Goal: Task Accomplishment & Management: Use online tool/utility

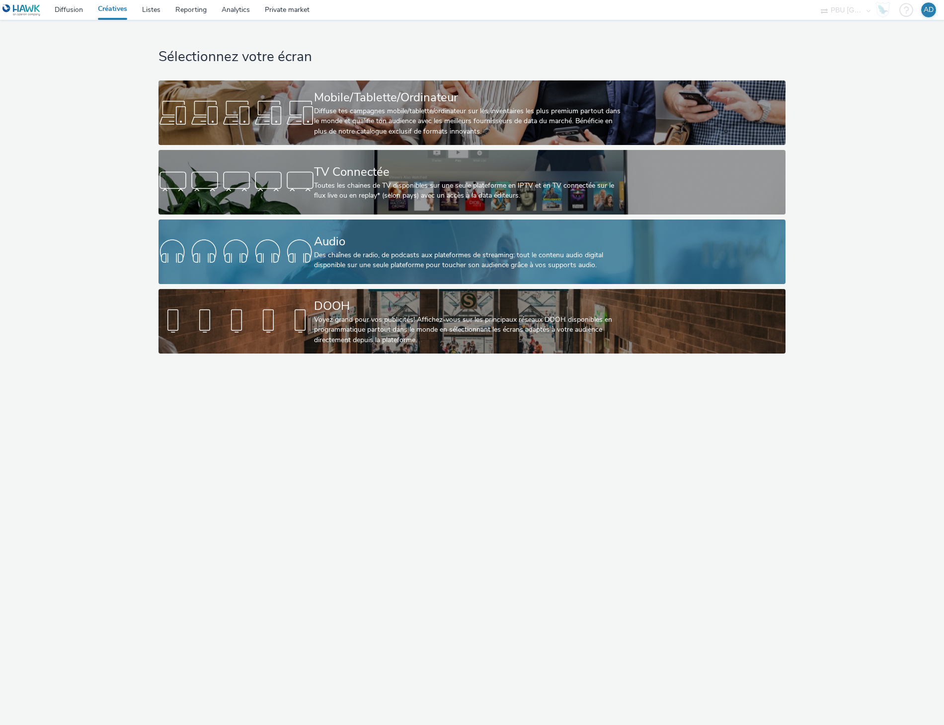
click at [379, 249] on div "Audio" at bounding box center [469, 241] width 311 height 17
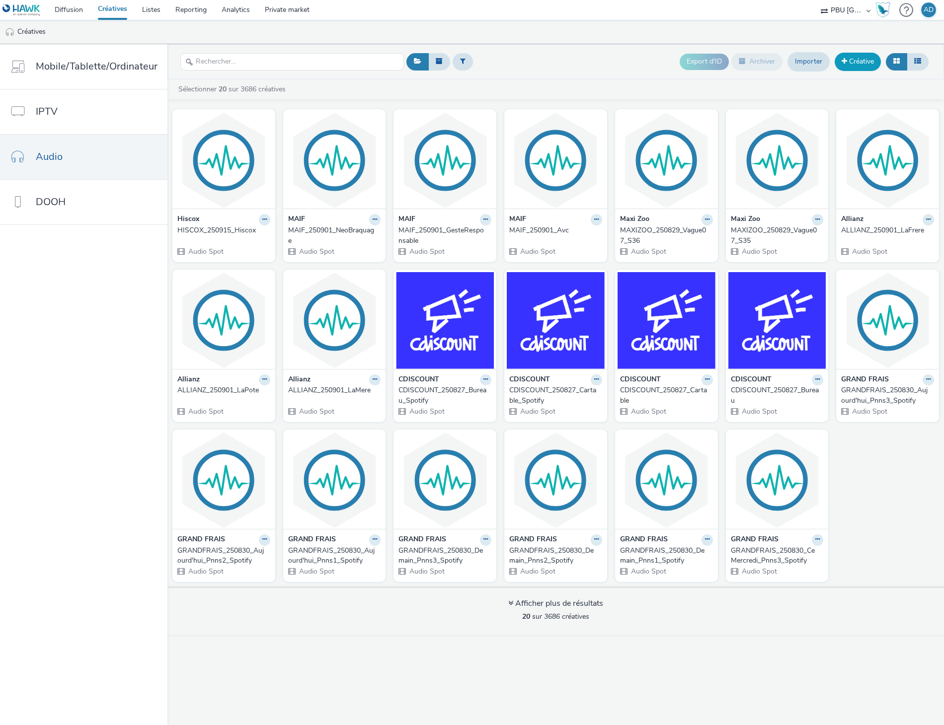
click at [861, 63] on link "Créative" at bounding box center [857, 62] width 46 height 18
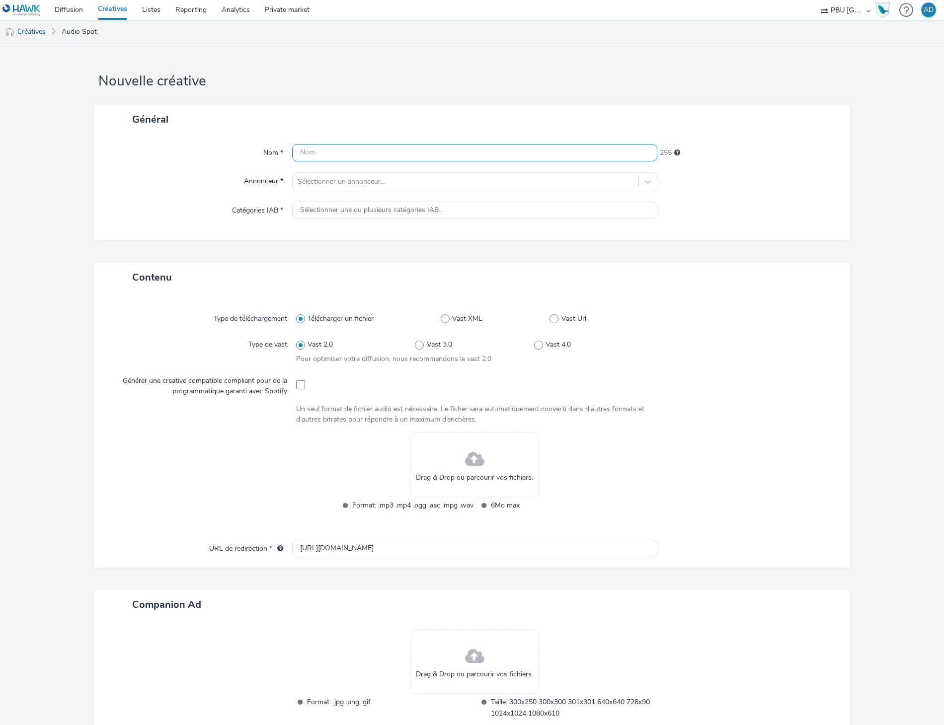
click at [313, 157] on input "text" at bounding box center [474, 152] width 365 height 17
paste input "CUISINERÉFÉRENCES_250910_Vague07_Septembre"
type input "CUISINERÉFÉRENCES_250910_Vague07_Septembre"
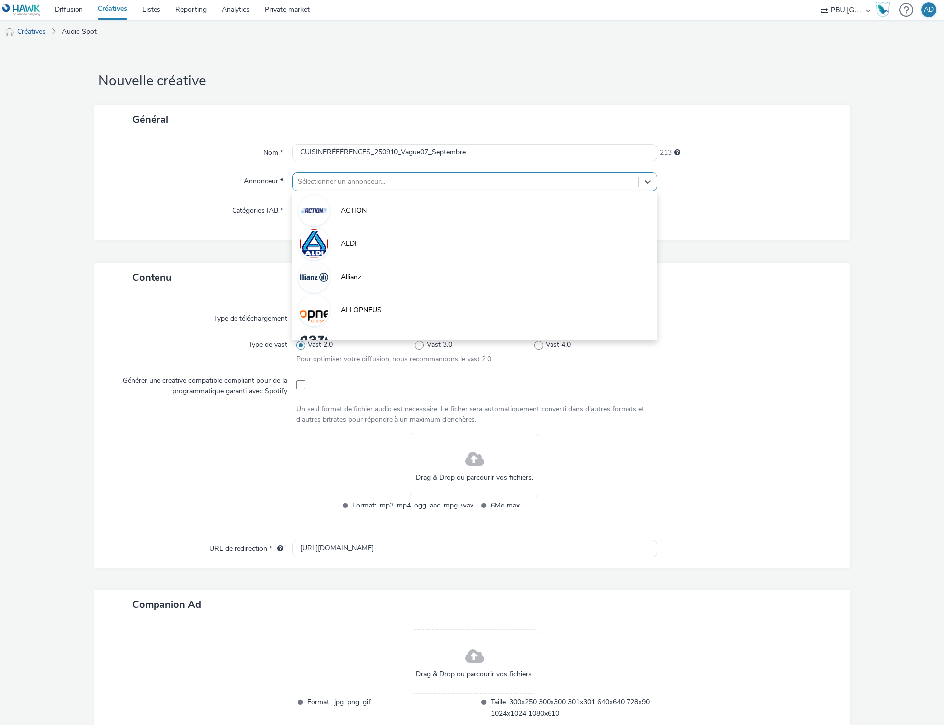
drag, startPoint x: 316, startPoint y: 181, endPoint x: 284, endPoint y: 176, distance: 32.3
click at [316, 182] on div at bounding box center [465, 182] width 336 height 12
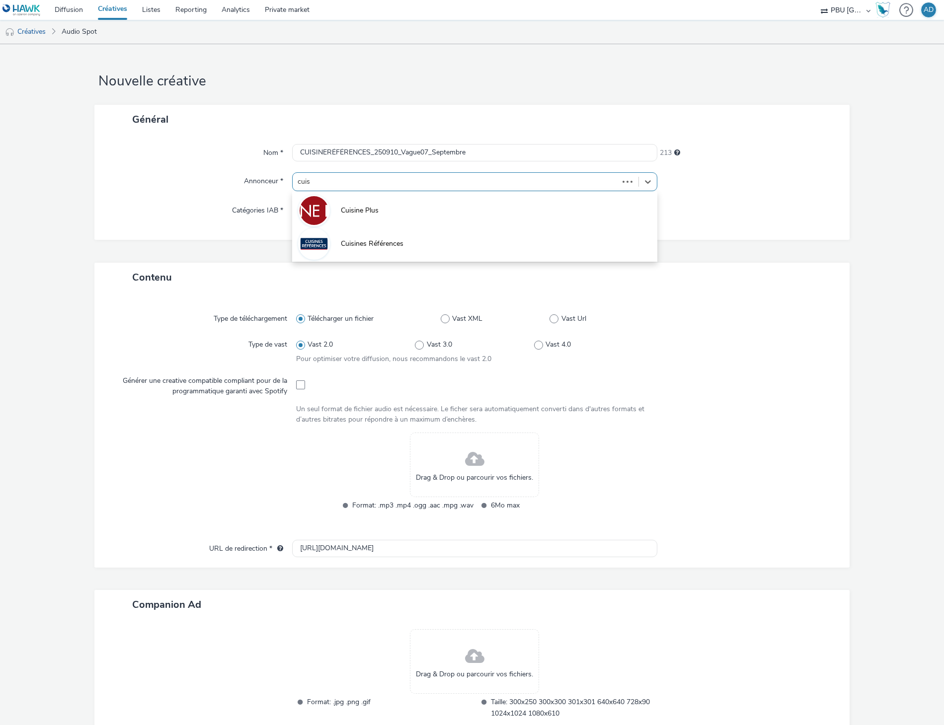
type input "cuisi"
click at [368, 243] on span "Cuisines Références" at bounding box center [372, 244] width 63 height 10
type input "[URL][DOMAIN_NAME]"
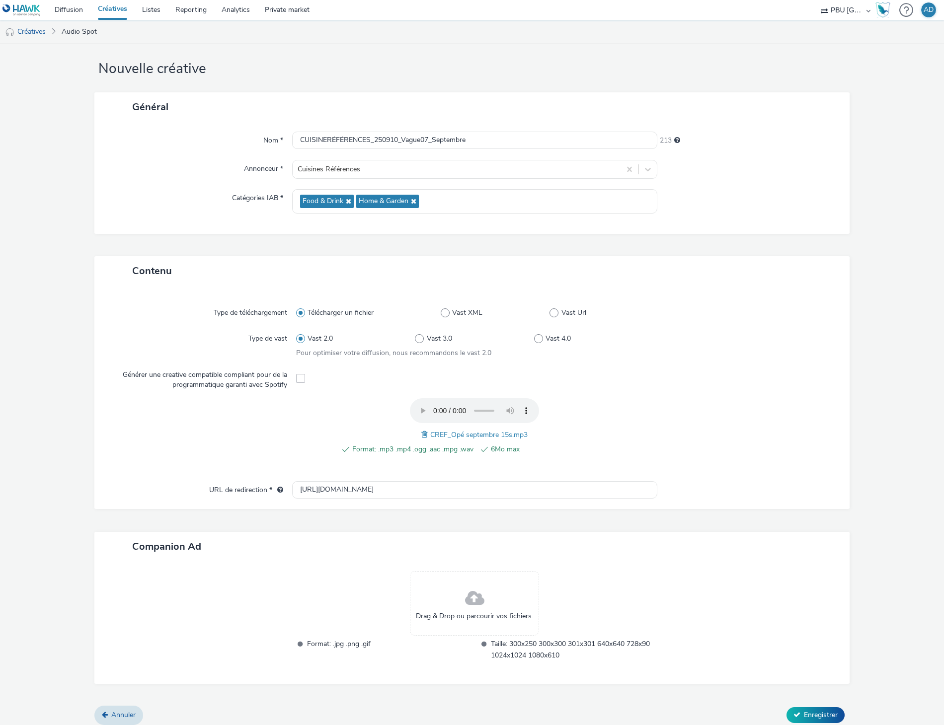
scroll to position [18, 0]
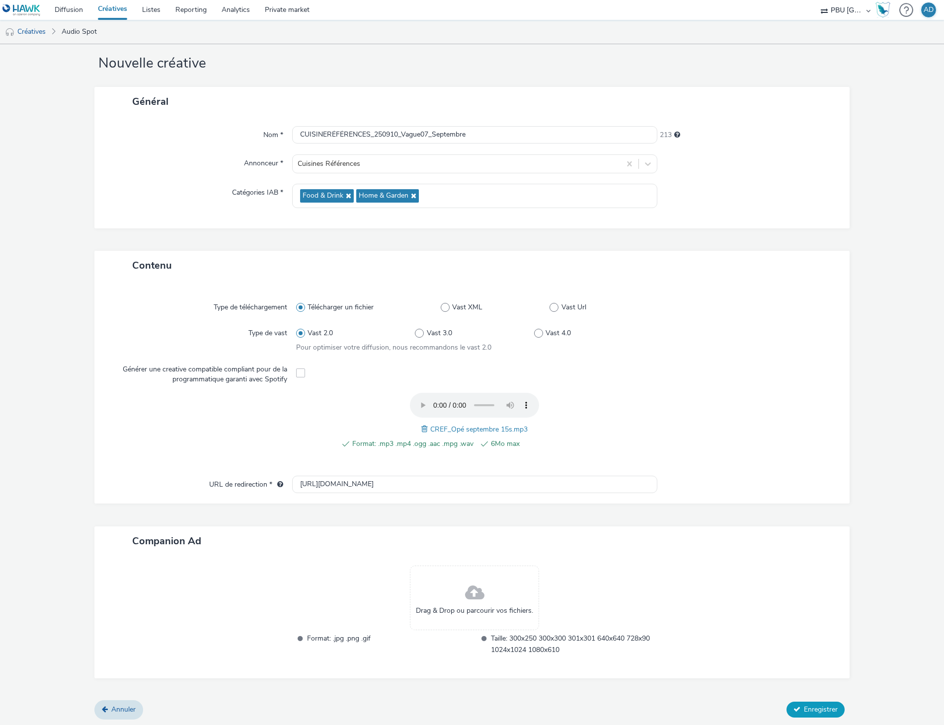
click at [804, 707] on span "Enregistrer" at bounding box center [821, 709] width 34 height 9
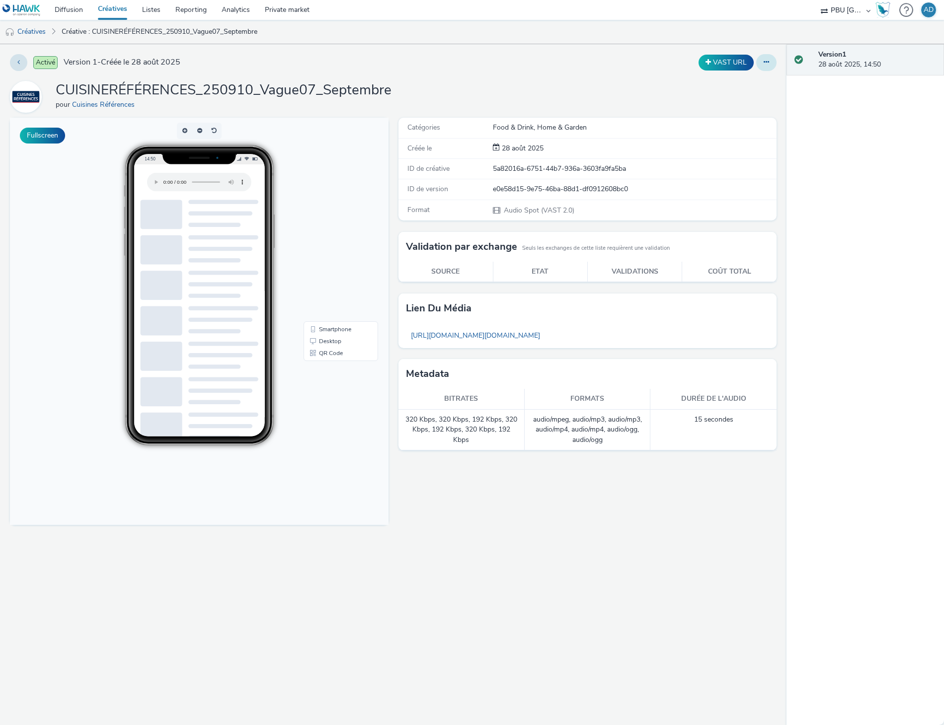
click at [768, 64] on icon at bounding box center [765, 62] width 5 height 7
click at [747, 82] on link "Modifier" at bounding box center [739, 83] width 74 height 20
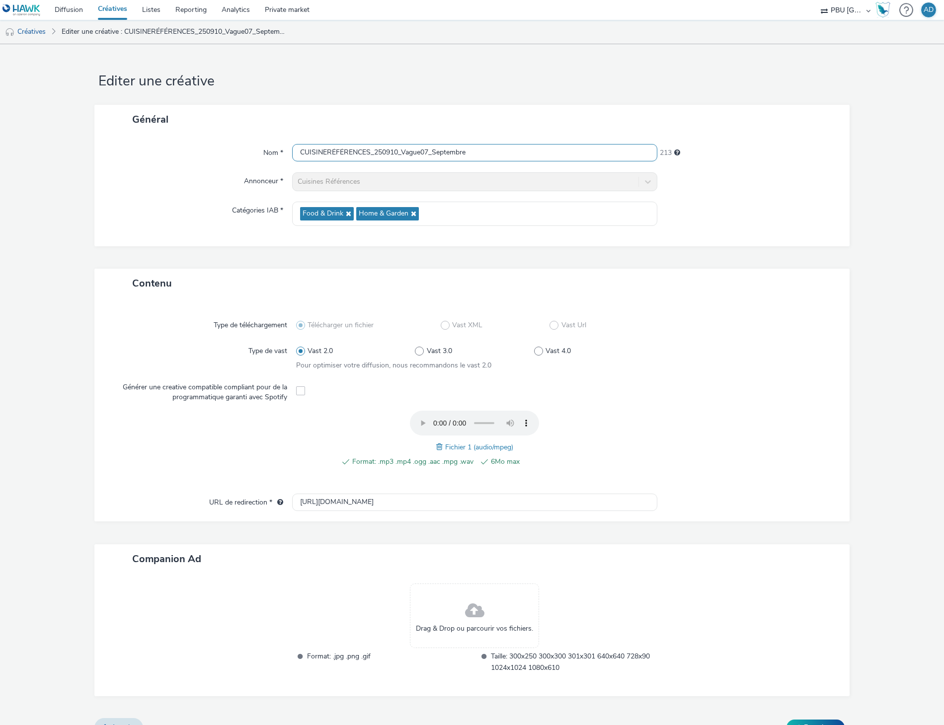
click at [425, 148] on input "CUISINERÉFÉRENCES_250910_Vague07_Septembre" at bounding box center [474, 152] width 365 height 17
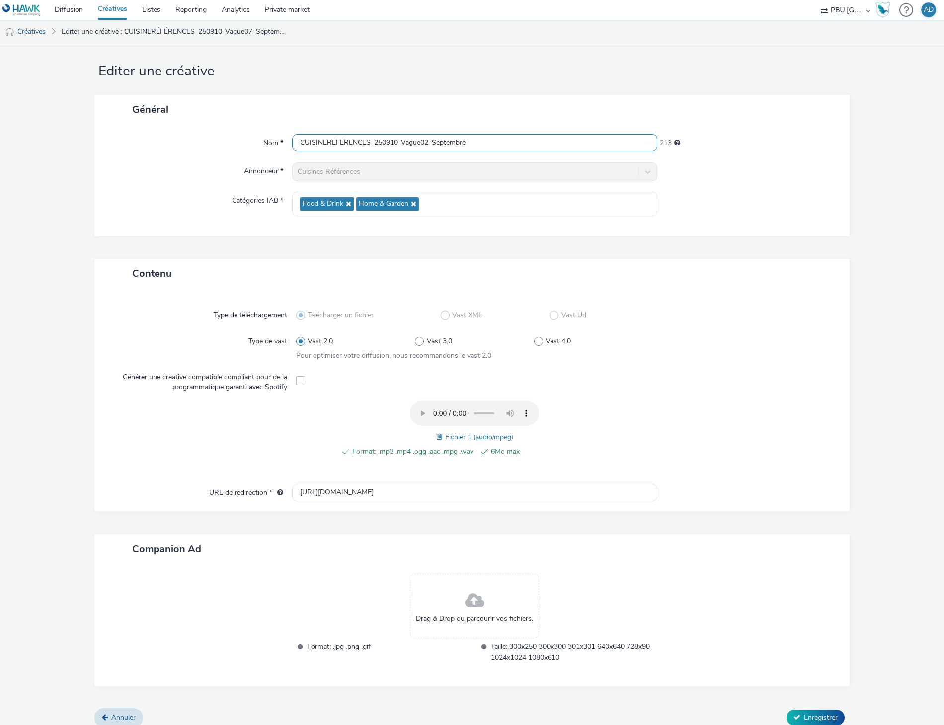
scroll to position [18, 0]
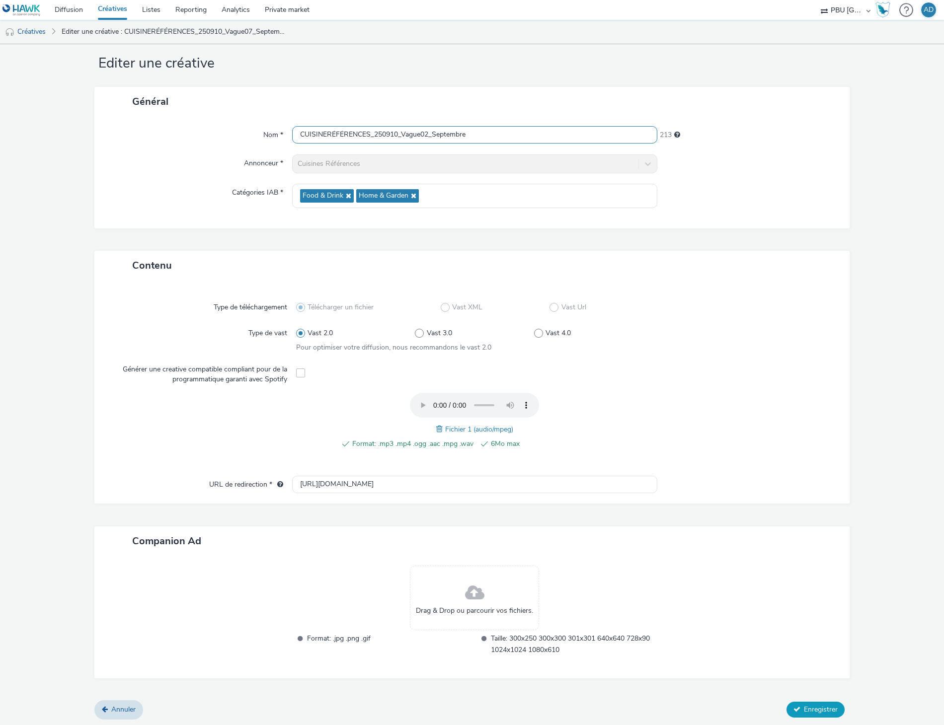
type input "CUISINERÉFÉRENCES_250910_Vague02_Septembre"
click at [799, 702] on button "Enregistrer" at bounding box center [815, 710] width 58 height 16
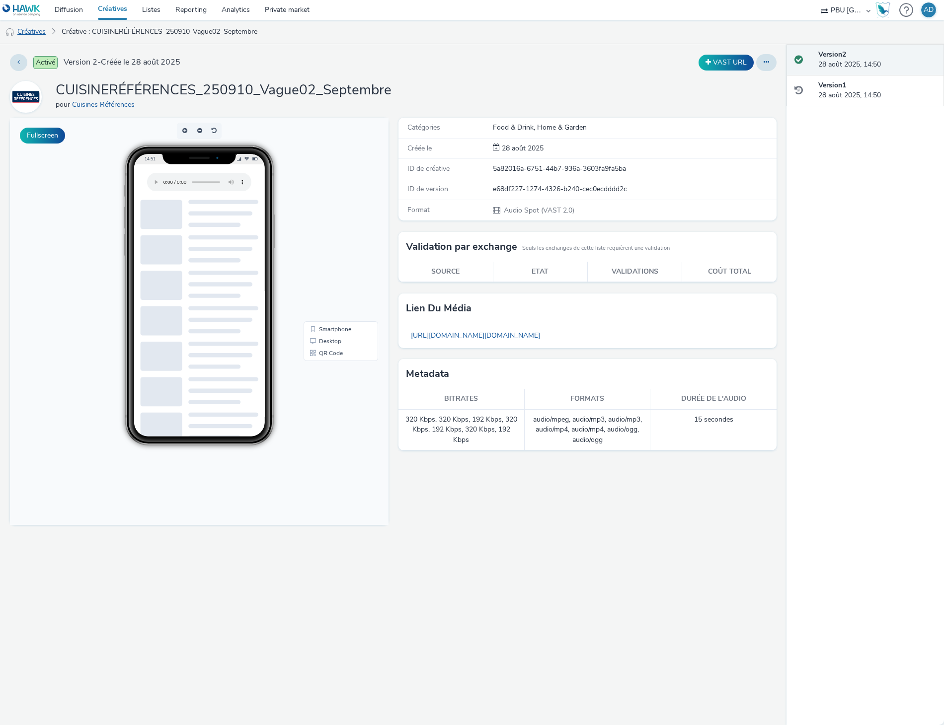
click at [33, 35] on link "Créatives" at bounding box center [25, 32] width 51 height 24
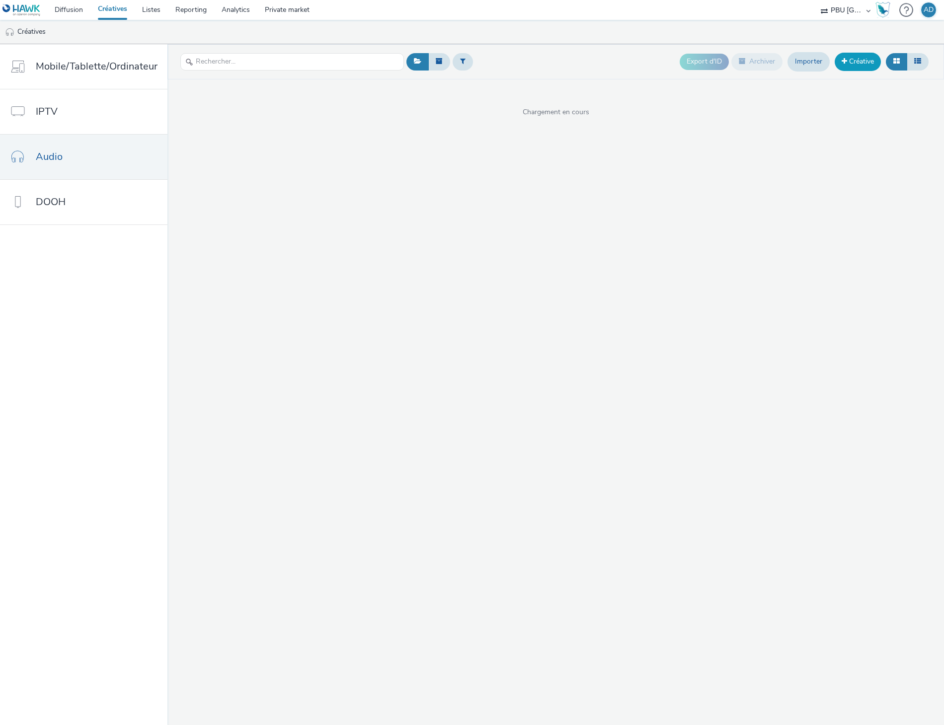
click at [851, 59] on link "Créative" at bounding box center [857, 62] width 46 height 18
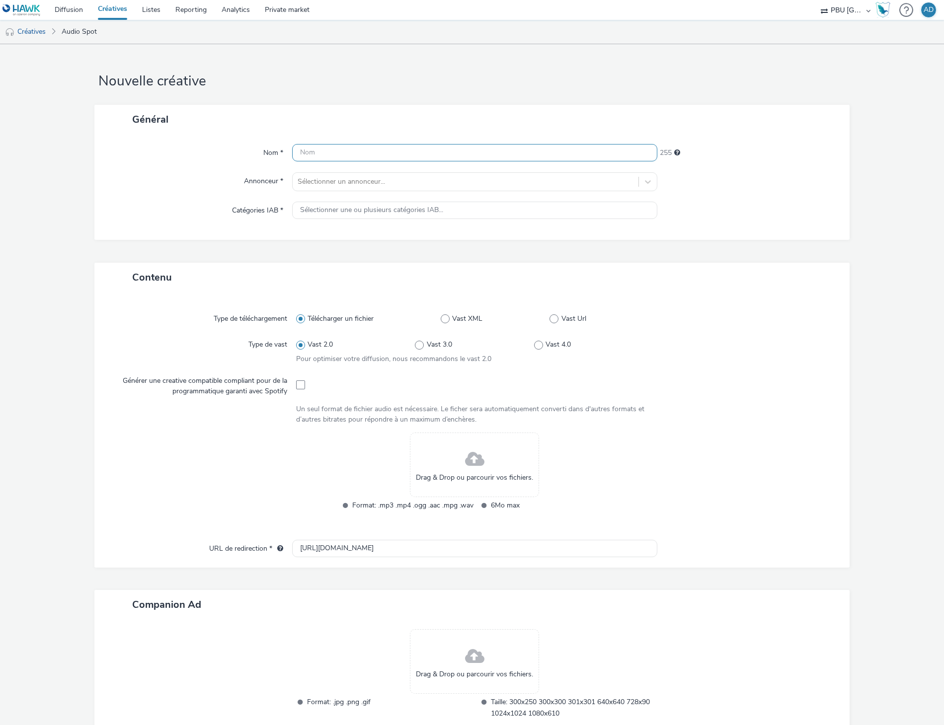
click at [427, 156] on input "text" at bounding box center [474, 152] width 365 height 17
paste input "CUISINERÉFÉRENCES_250910_Vague02_Octobre"
type input "CUISINERÉFÉRENCES_250910_Vague02_Octobre"
click at [363, 176] on div at bounding box center [465, 182] width 336 height 12
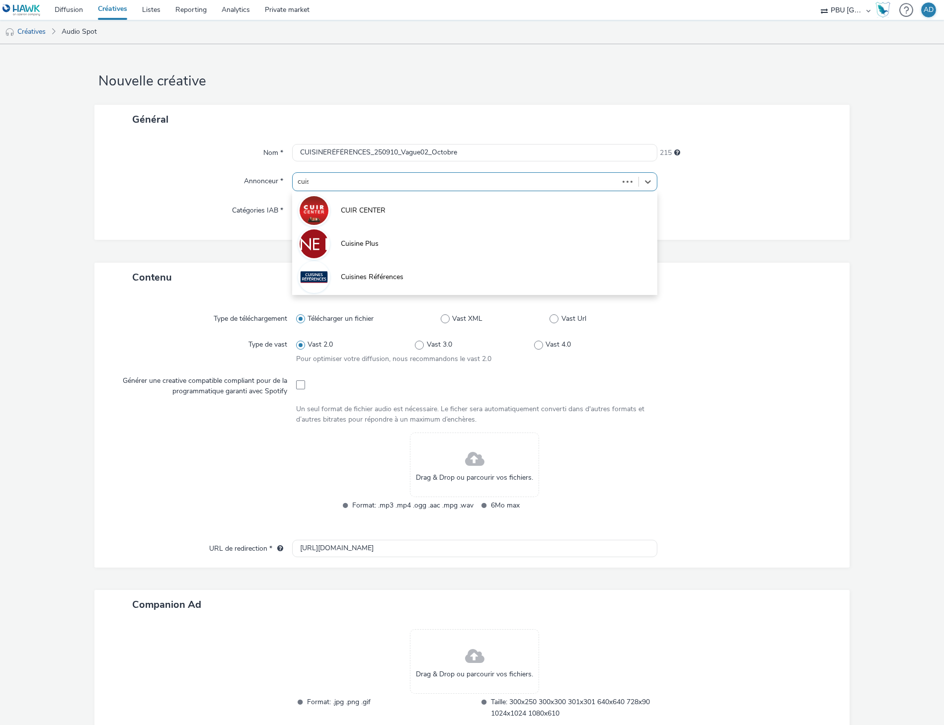
type input "cuisi"
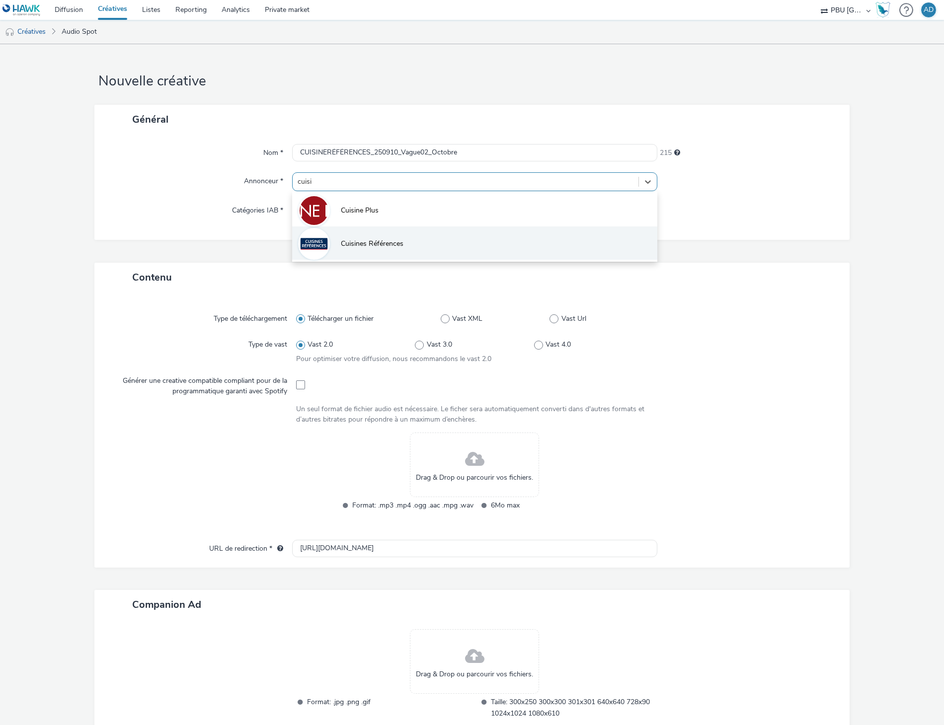
click at [354, 239] on span "Cuisines Références" at bounding box center [372, 244] width 63 height 10
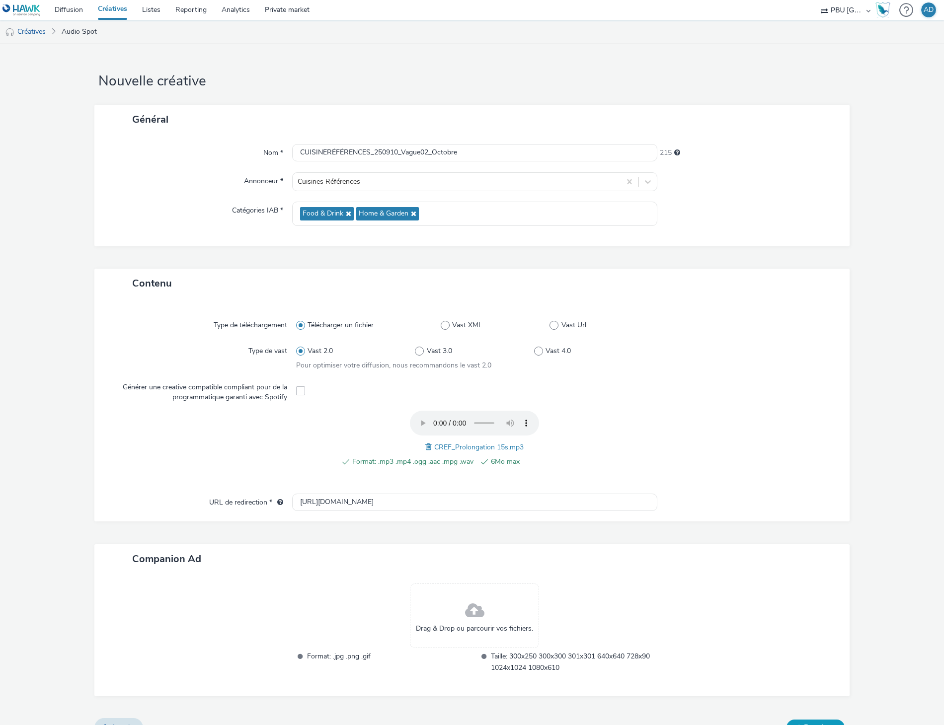
click at [806, 720] on button "Enregistrer" at bounding box center [815, 728] width 58 height 16
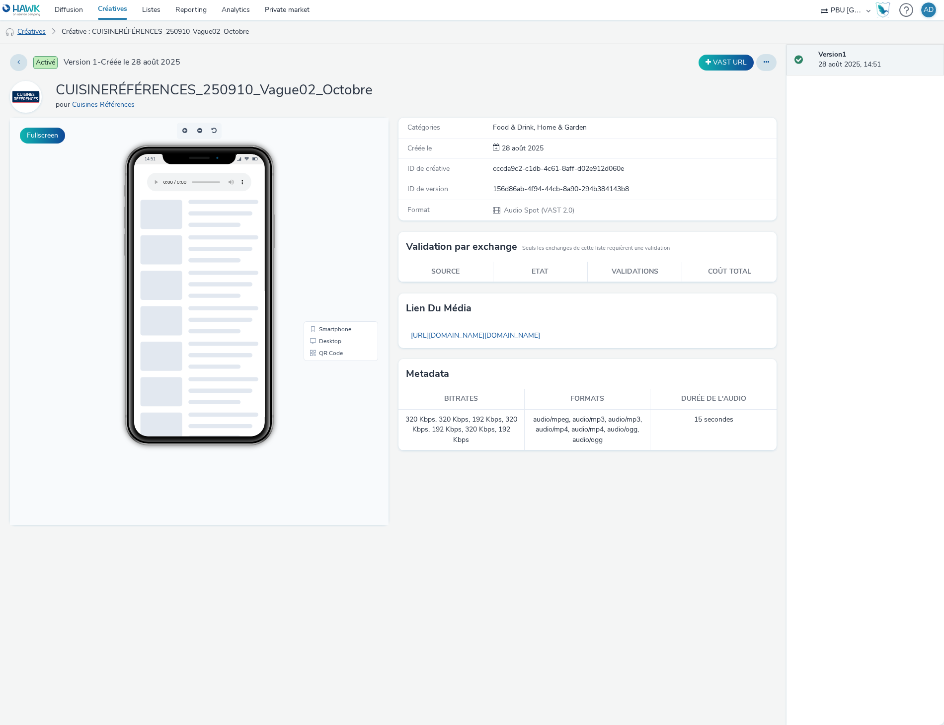
click at [37, 32] on link "Créatives" at bounding box center [25, 32] width 51 height 24
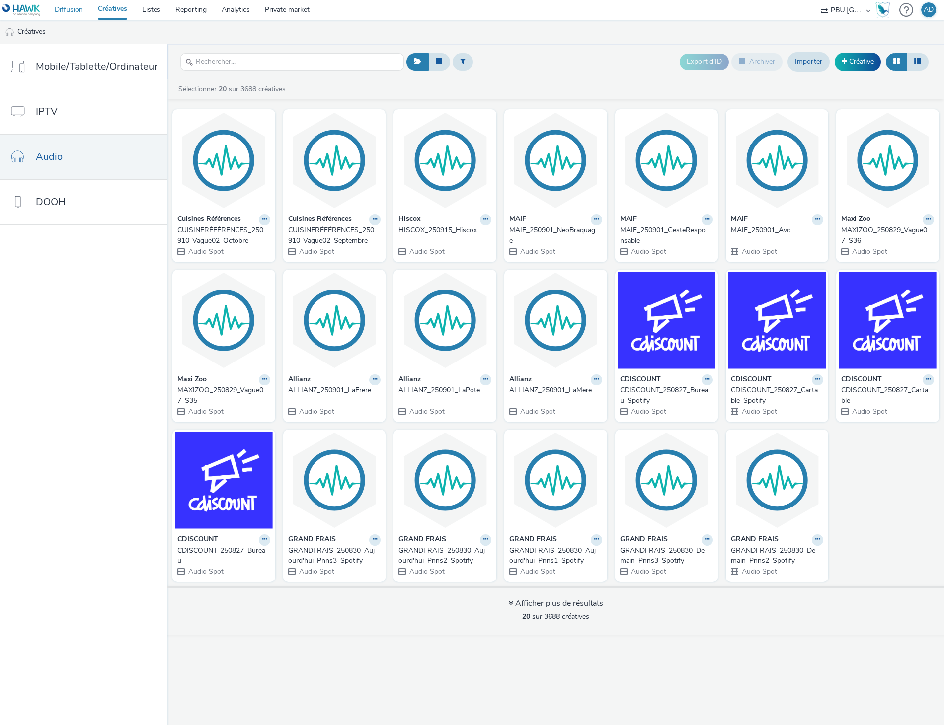
click at [62, 12] on link "Diffusion" at bounding box center [68, 10] width 43 height 20
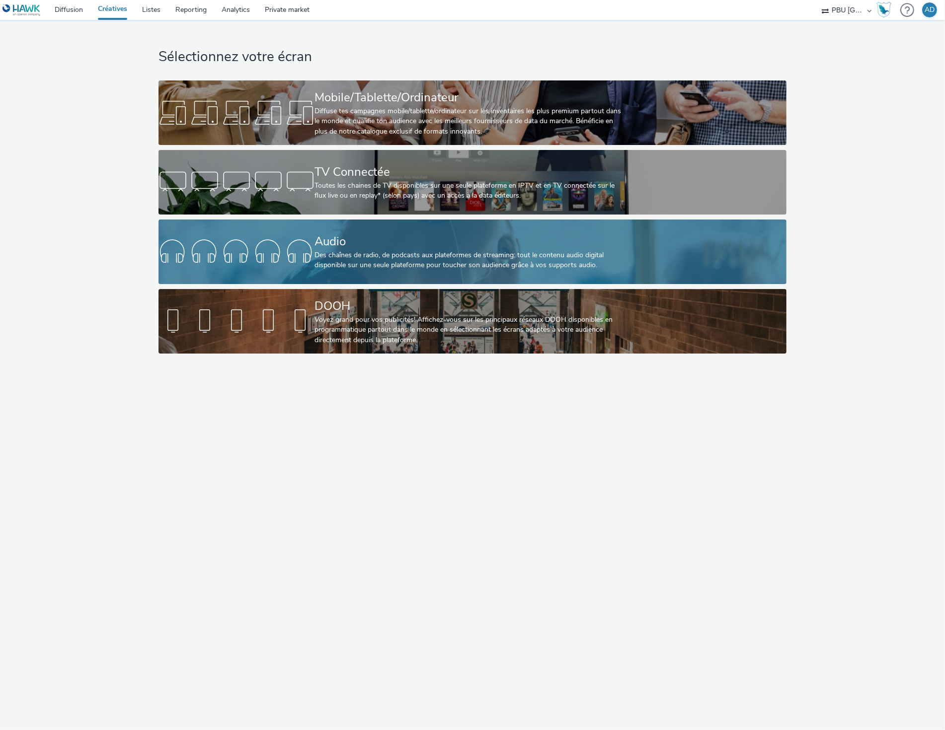
click at [368, 244] on div "Audio" at bounding box center [470, 241] width 312 height 17
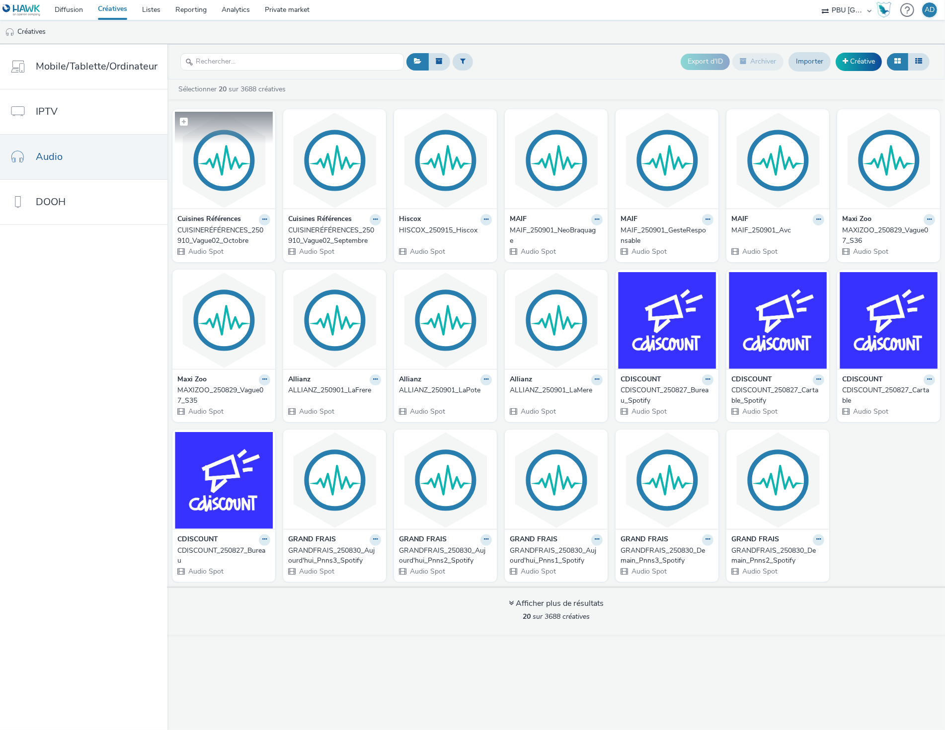
click at [249, 170] on img at bounding box center [224, 160] width 98 height 97
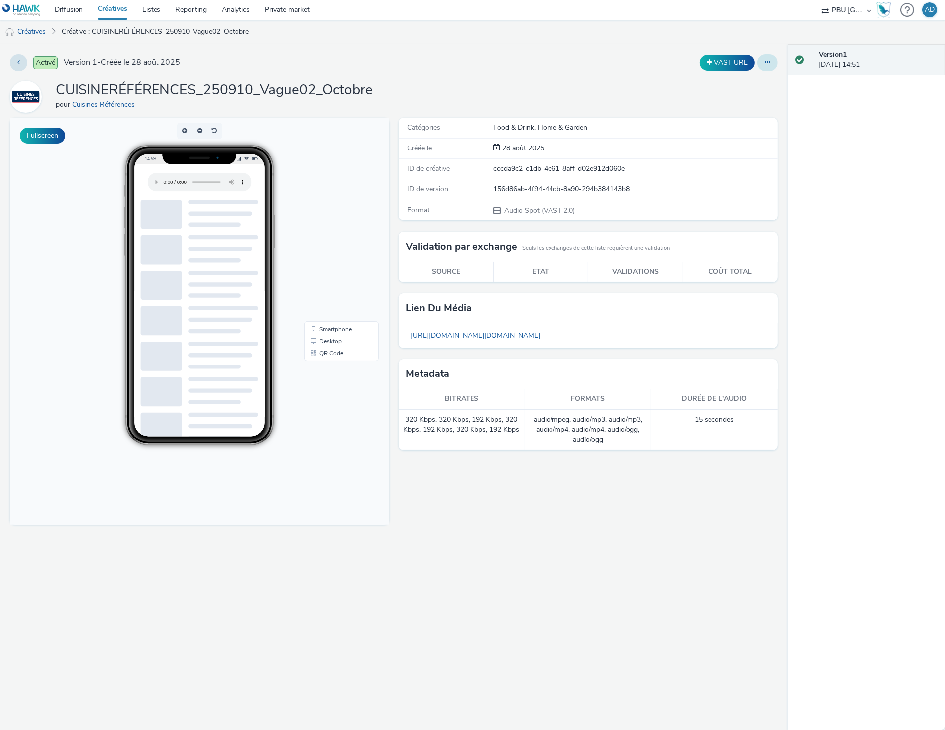
click at [767, 59] on icon at bounding box center [766, 62] width 5 height 7
click at [739, 86] on link "Modifier" at bounding box center [740, 83] width 74 height 20
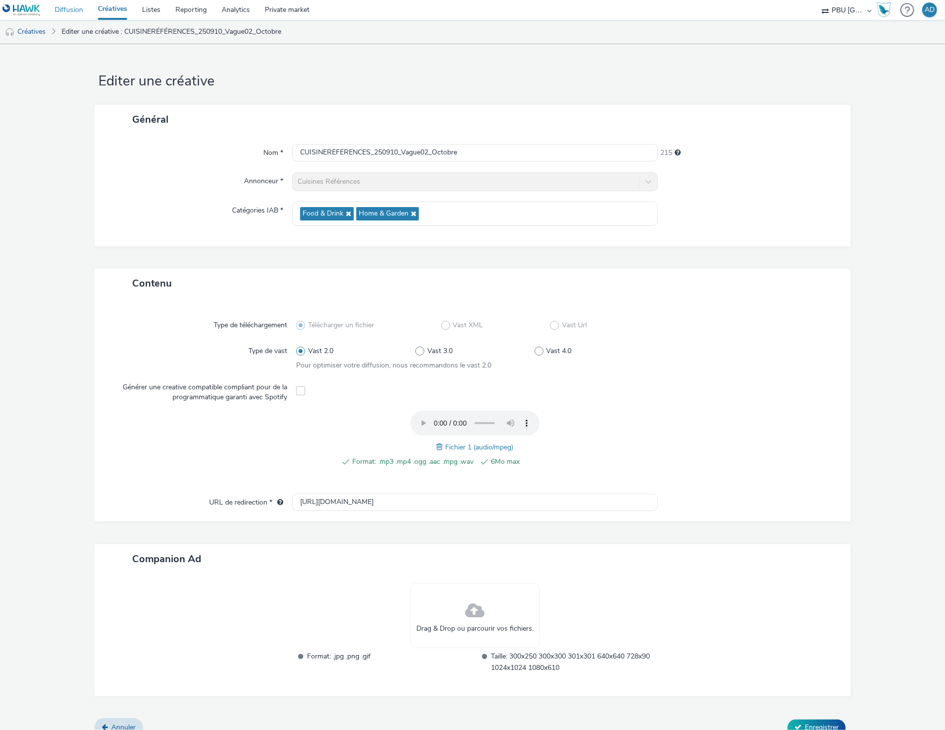
click at [83, 11] on link "Diffusion" at bounding box center [68, 10] width 43 height 20
